Goal: Information Seeking & Learning: Check status

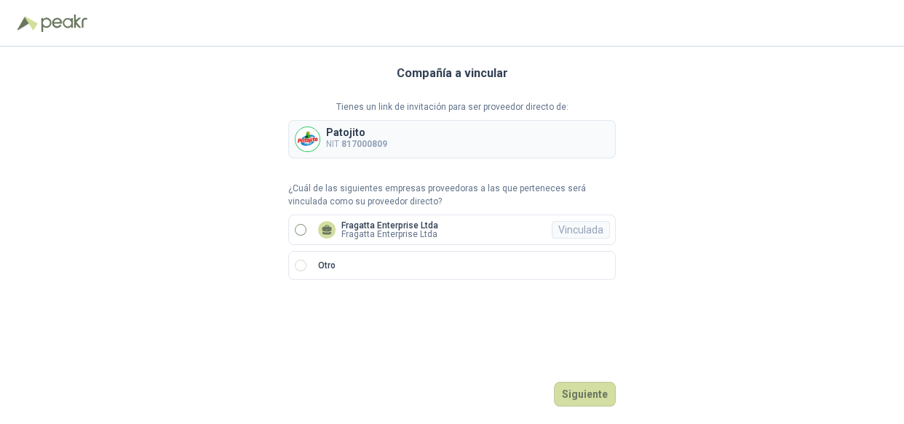
click at [373, 223] on p "Fragatta Enterprise Ltda" at bounding box center [389, 225] width 97 height 9
click at [569, 393] on button "Ingresar" at bounding box center [586, 394] width 57 height 25
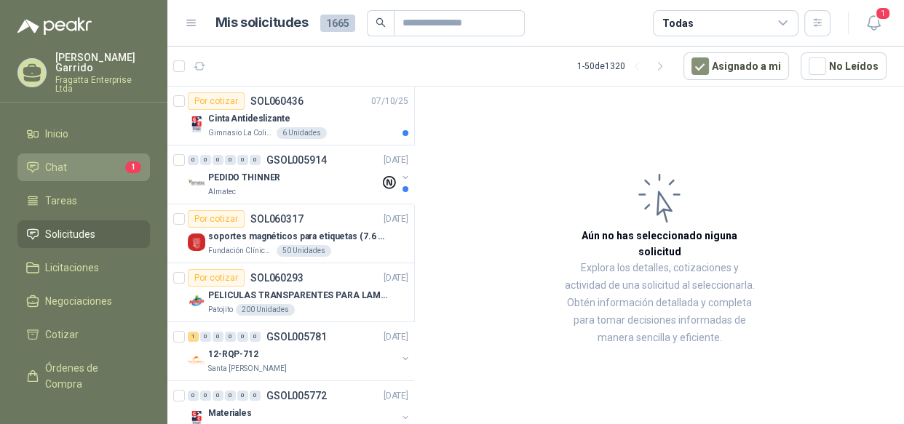
click at [106, 159] on li "Chat 1" at bounding box center [83, 167] width 115 height 16
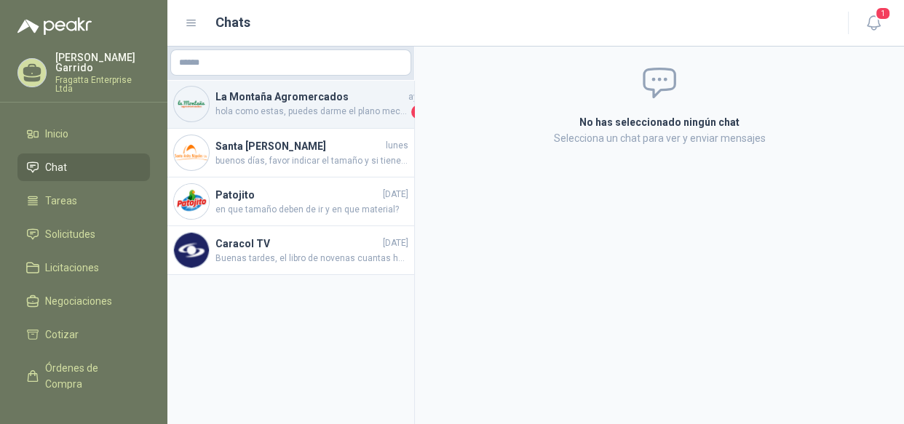
click at [330, 109] on span "hola como estas, puedes darme el plano mecanico para poder en mercadeo hacer el…" at bounding box center [311, 112] width 193 height 15
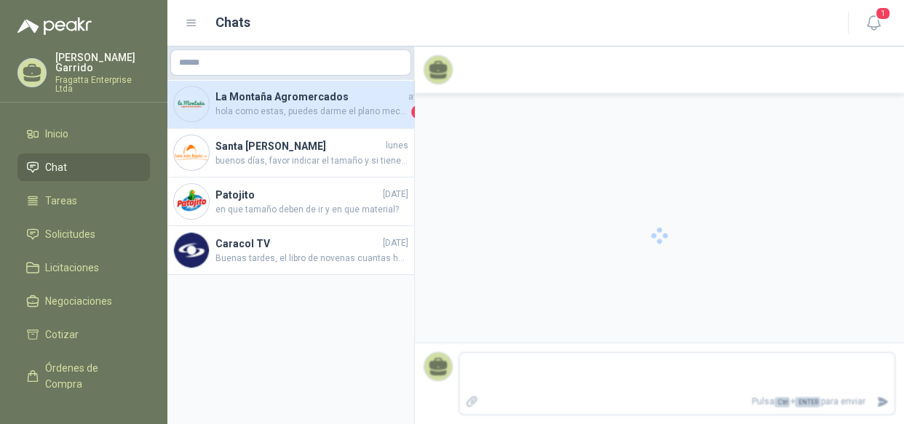
scroll to position [1162, 0]
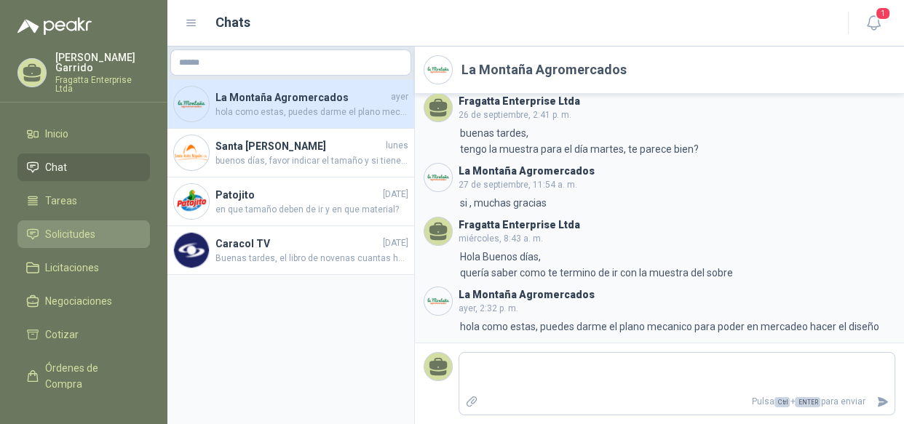
click at [87, 221] on link "Solicitudes" at bounding box center [83, 235] width 132 height 28
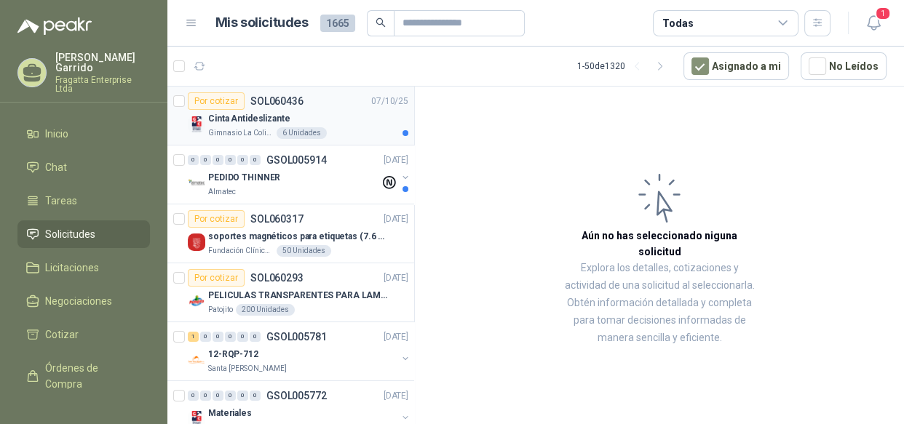
click at [345, 116] on div "Cinta Antideslizante" at bounding box center [308, 118] width 200 height 17
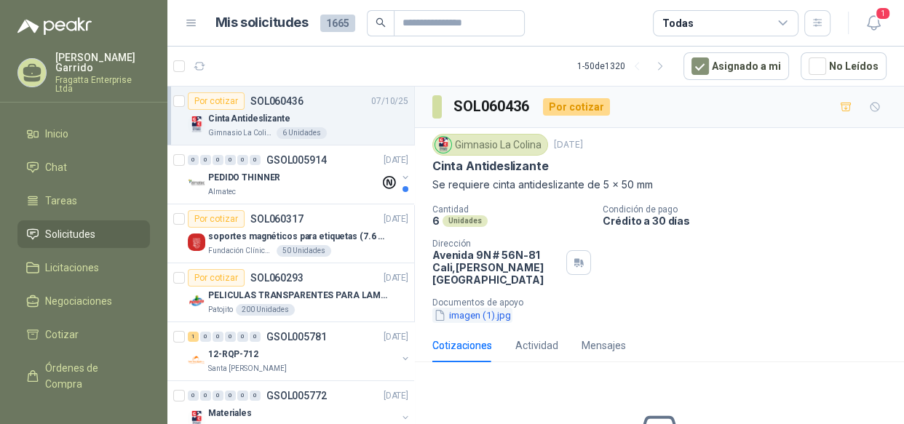
click at [480, 308] on button "imagen (1).jpg" at bounding box center [472, 315] width 80 height 15
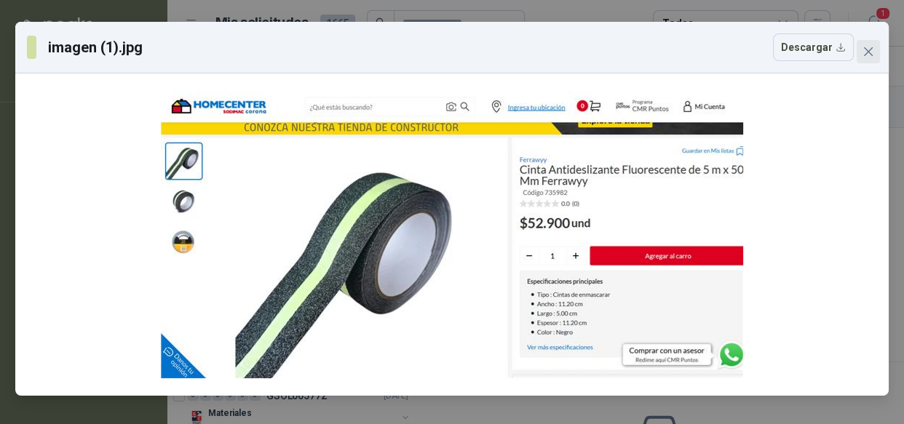
click at [873, 58] on button "Close" at bounding box center [868, 51] width 23 height 23
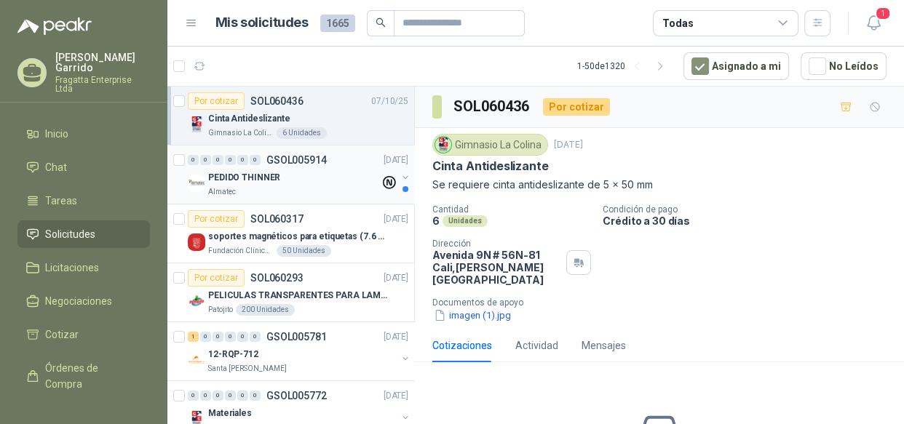
click at [319, 191] on div "Almatec" at bounding box center [294, 192] width 172 height 12
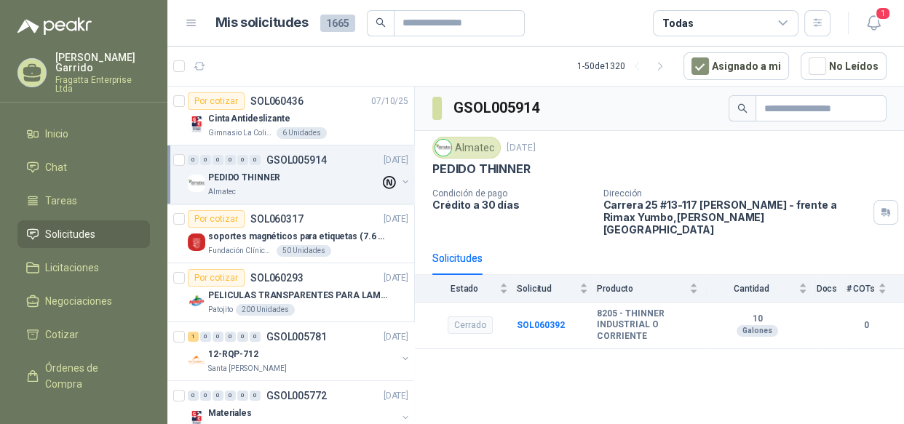
click at [773, 15] on div "Todas" at bounding box center [726, 23] width 146 height 26
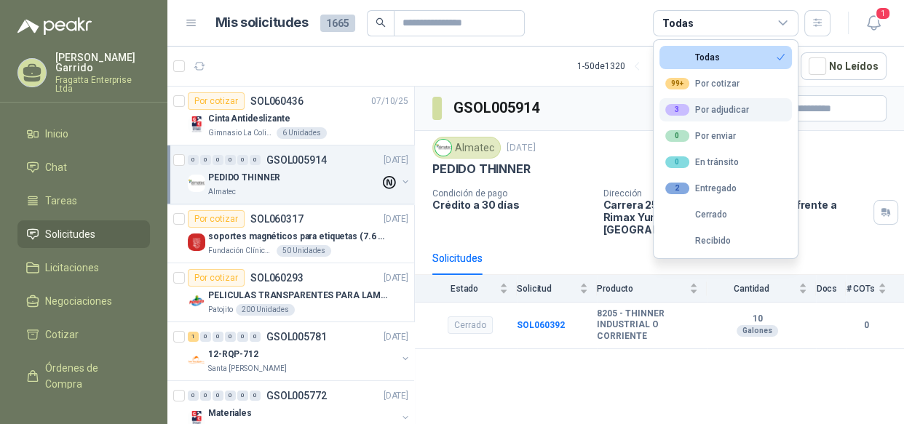
click at [737, 108] on div "3 Por adjudicar" at bounding box center [707, 110] width 84 height 12
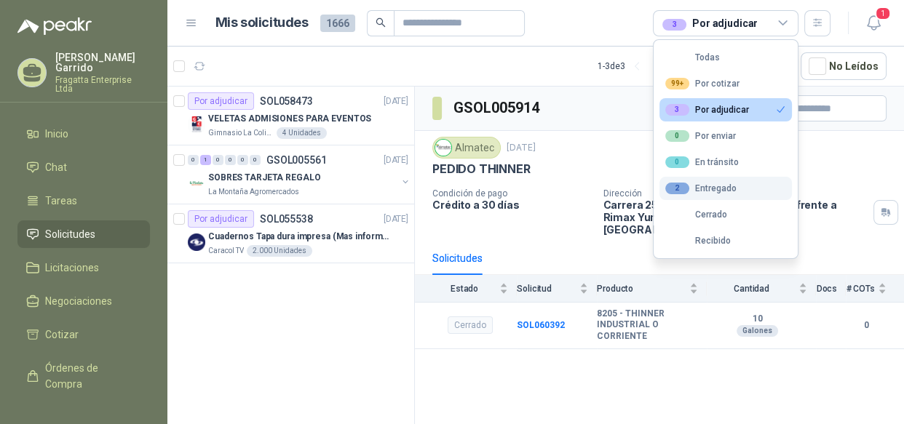
click at [710, 186] on div "2 Entregado" at bounding box center [700, 189] width 71 height 12
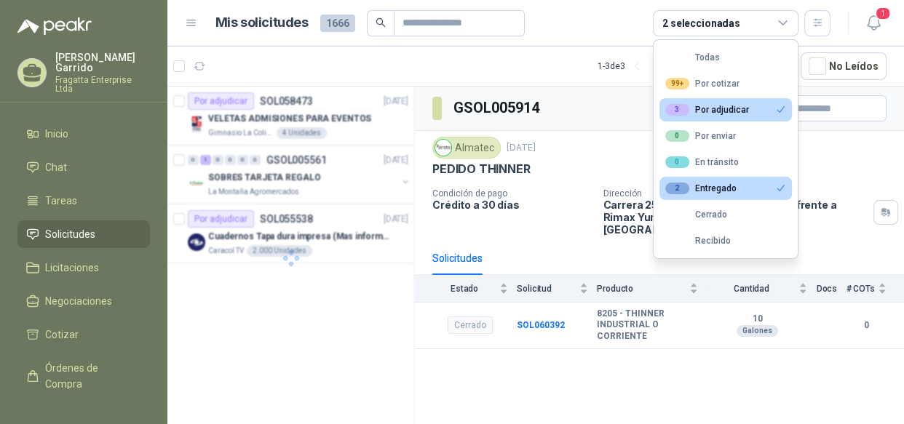
click at [734, 109] on div "3 Por adjudicar" at bounding box center [707, 110] width 84 height 12
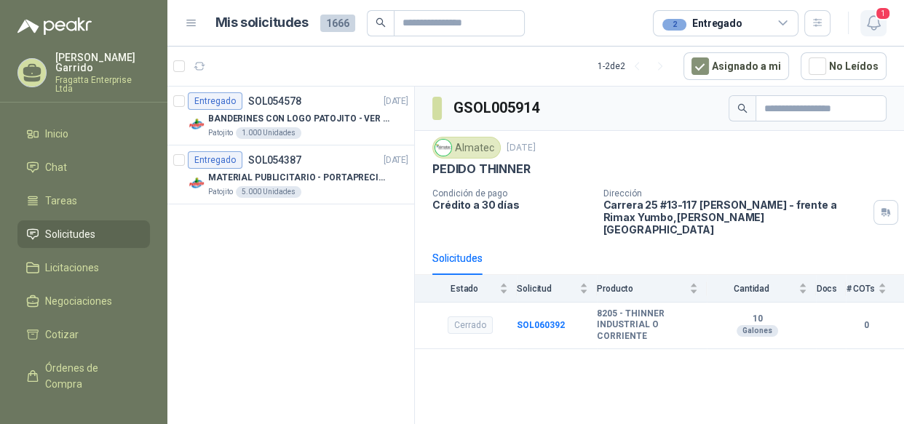
click at [881, 15] on span "1" at bounding box center [883, 14] width 16 height 14
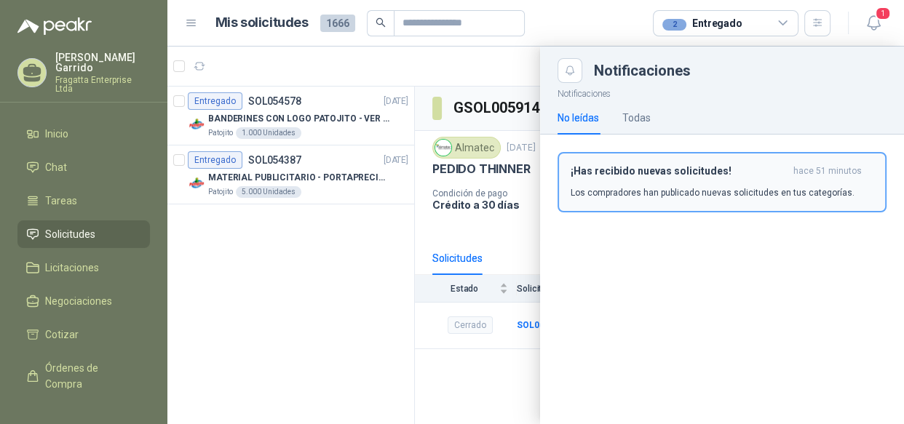
click at [665, 174] on h3 "¡Has recibido nuevas solicitudes!" at bounding box center [679, 171] width 217 height 12
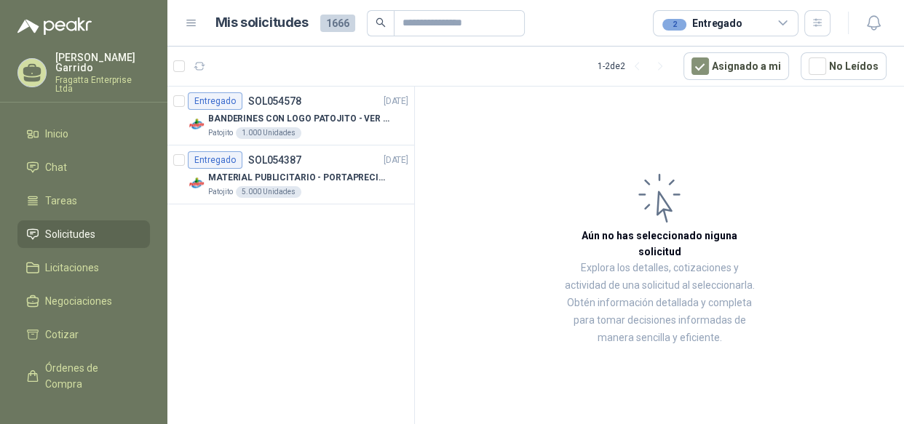
click at [65, 226] on span "Solicitudes" at bounding box center [70, 234] width 50 height 16
click at [74, 221] on link "Solicitudes" at bounding box center [83, 235] width 132 height 28
click at [764, 24] on div "2 Entregado" at bounding box center [726, 23] width 146 height 26
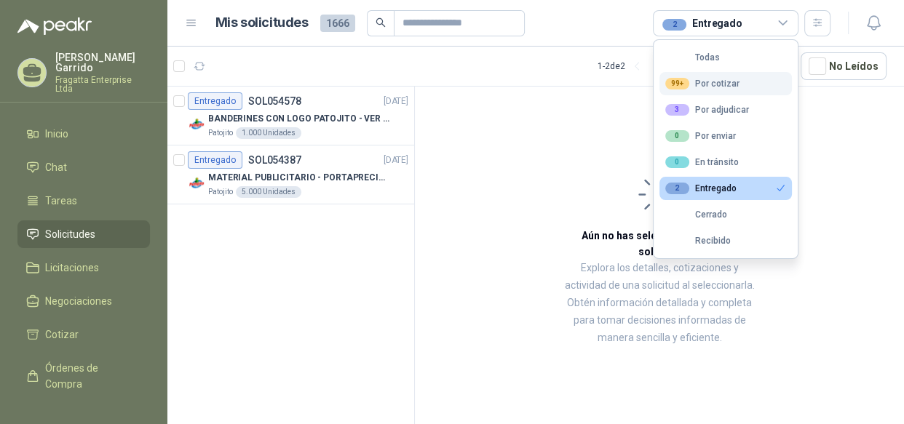
click at [707, 79] on div "99+ Por cotizar" at bounding box center [702, 84] width 74 height 12
click at [707, 187] on div "2 Entregado" at bounding box center [700, 189] width 71 height 12
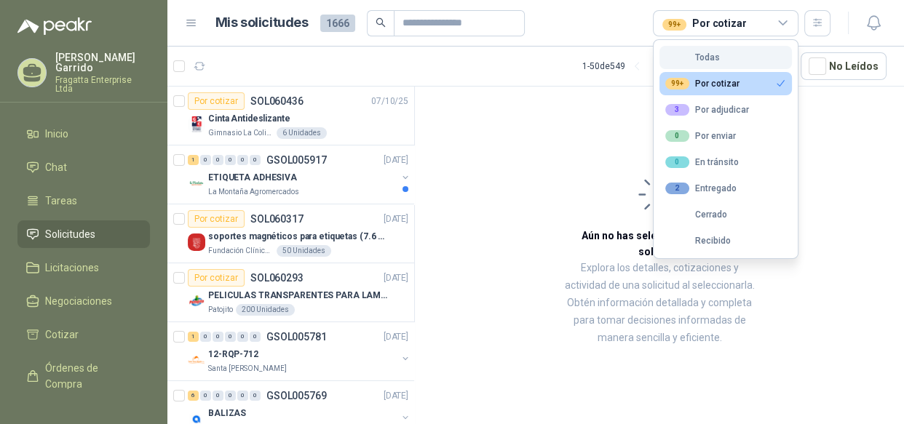
click at [706, 60] on div "Todas" at bounding box center [692, 57] width 55 height 10
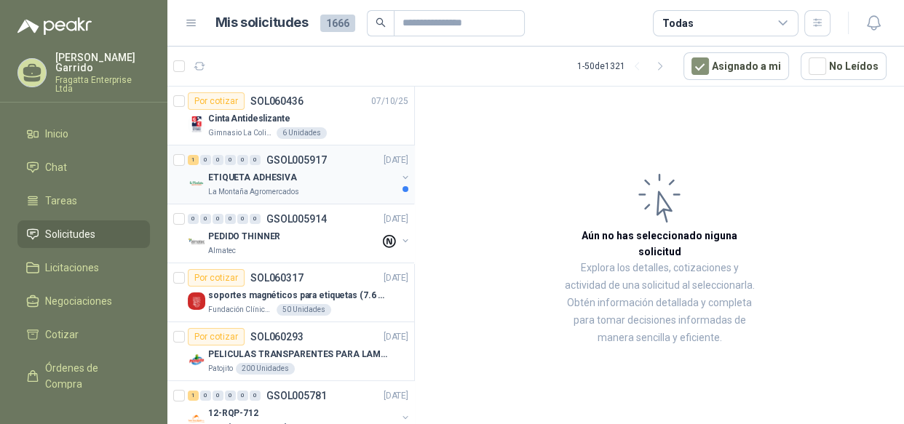
click at [335, 183] on div "ETIQUETA ADHESIVA" at bounding box center [302, 177] width 188 height 17
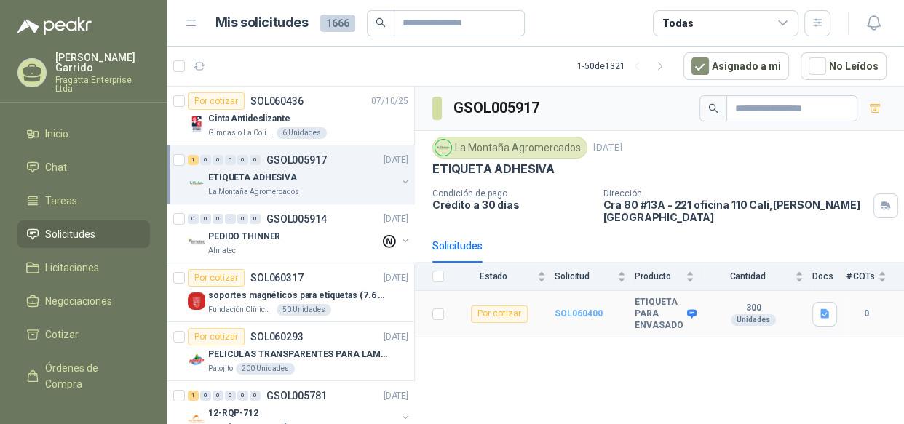
click at [576, 309] on b "SOL060400" at bounding box center [579, 314] width 48 height 10
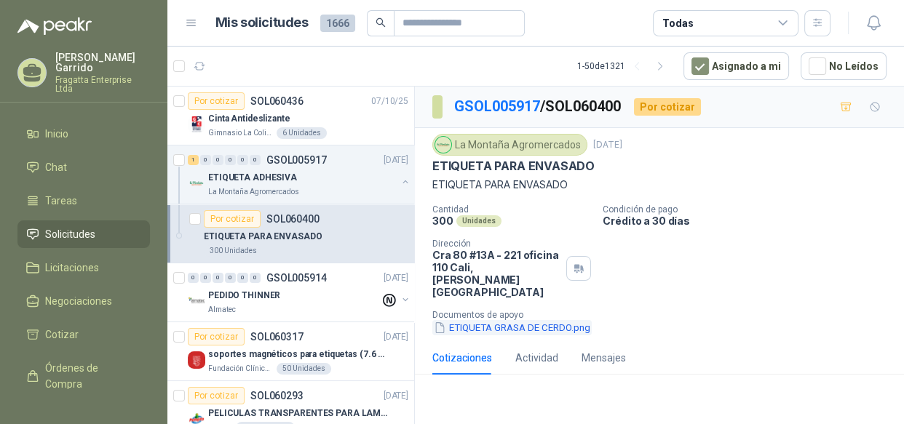
click at [558, 320] on button "ETIQUETA GRASA DE CERDO.png" at bounding box center [511, 327] width 159 height 15
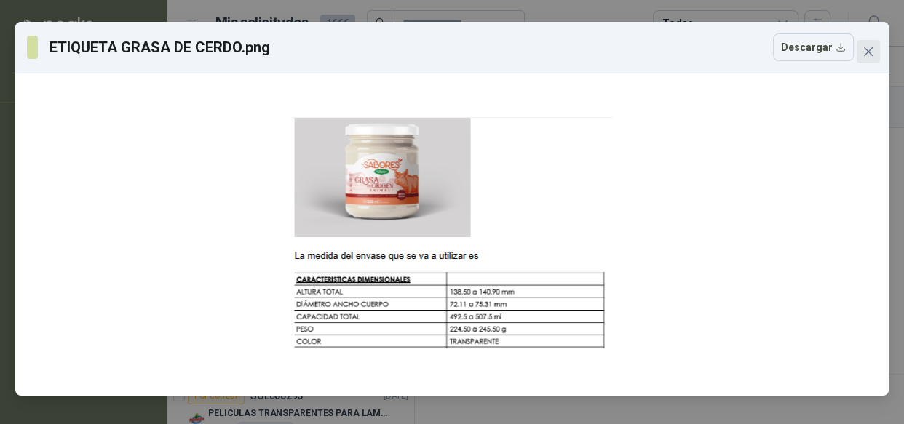
click at [868, 51] on icon "close" at bounding box center [868, 51] width 9 height 9
